Goal: Transaction & Acquisition: Download file/media

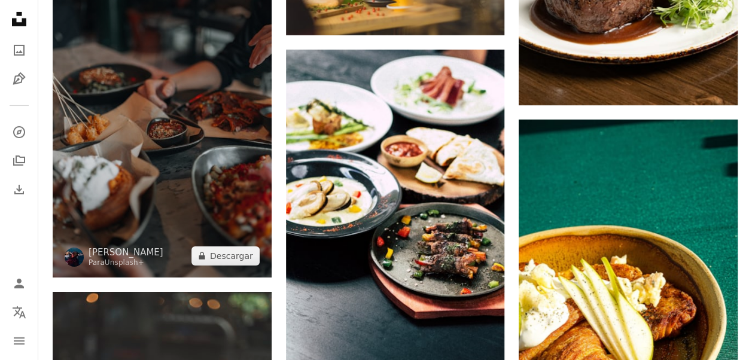
scroll to position [6572, 0]
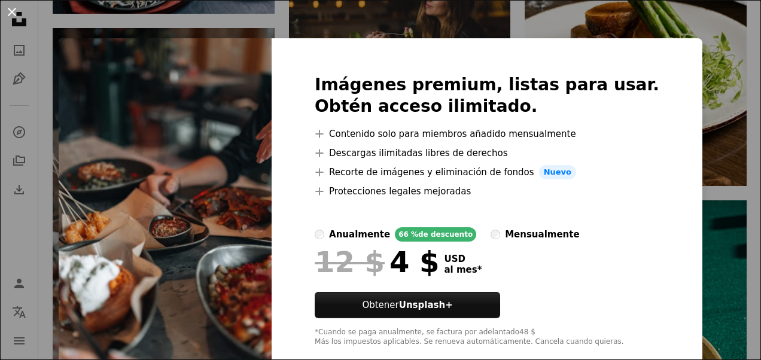
click at [16, 13] on button "An X shape" at bounding box center [12, 12] width 14 height 14
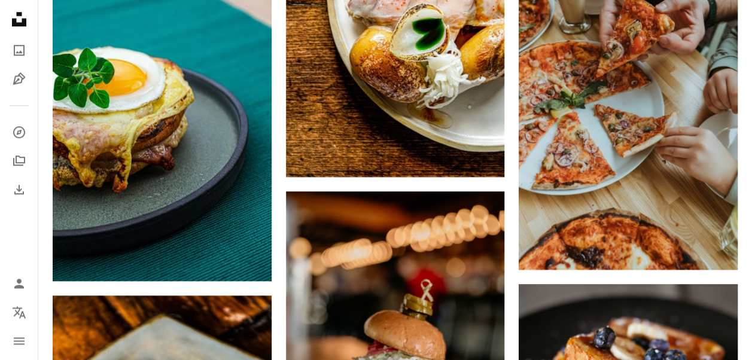
scroll to position [7350, 0]
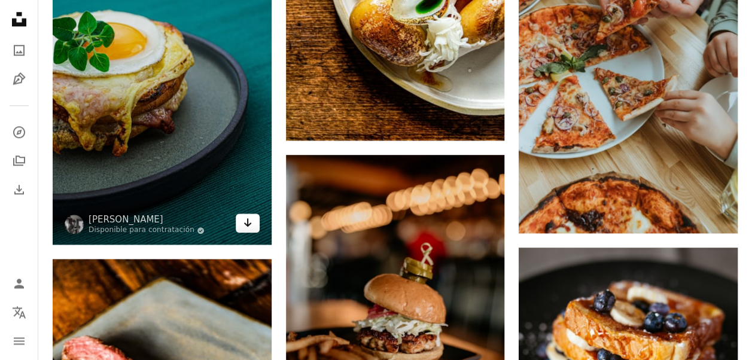
click at [251, 215] on icon "Arrow pointing down" at bounding box center [248, 222] width 10 height 14
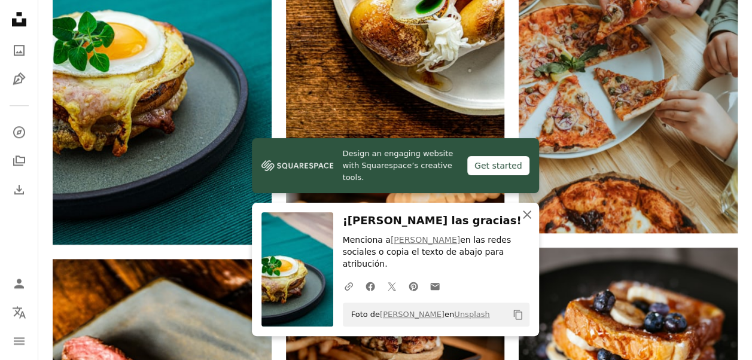
click at [525, 222] on icon "An X shape" at bounding box center [527, 215] width 14 height 14
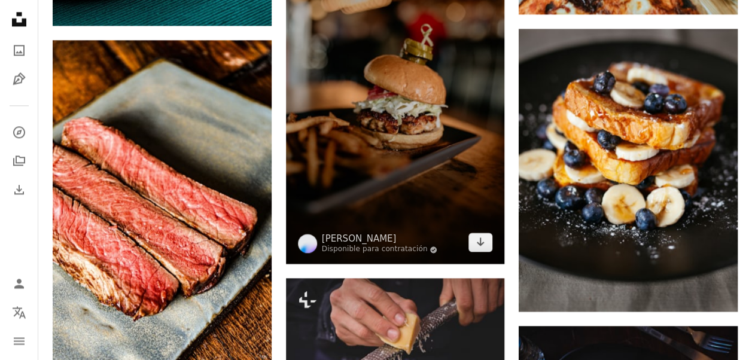
scroll to position [7589, 0]
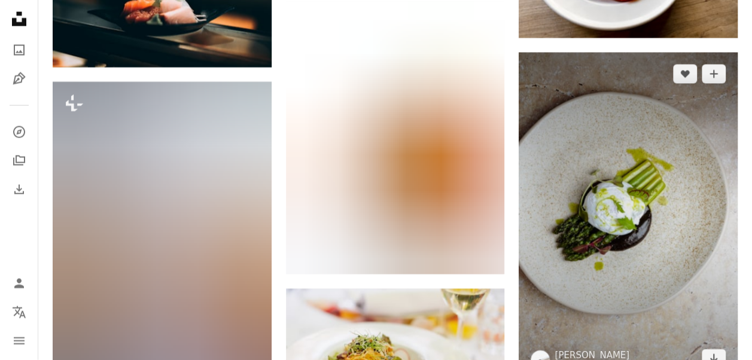
scroll to position [10402, 0]
